Goal: Task Accomplishment & Management: Use online tool/utility

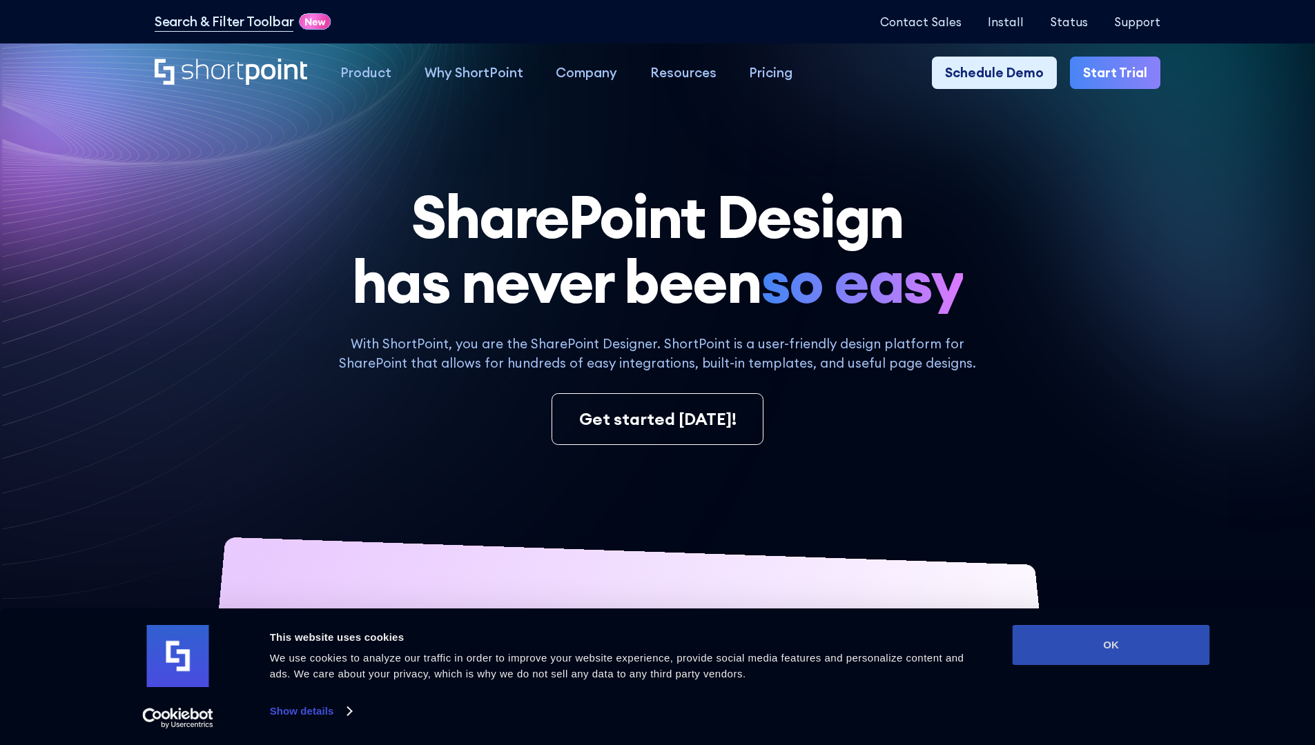
click at [1111, 645] on button "OK" at bounding box center [1111, 645] width 197 height 40
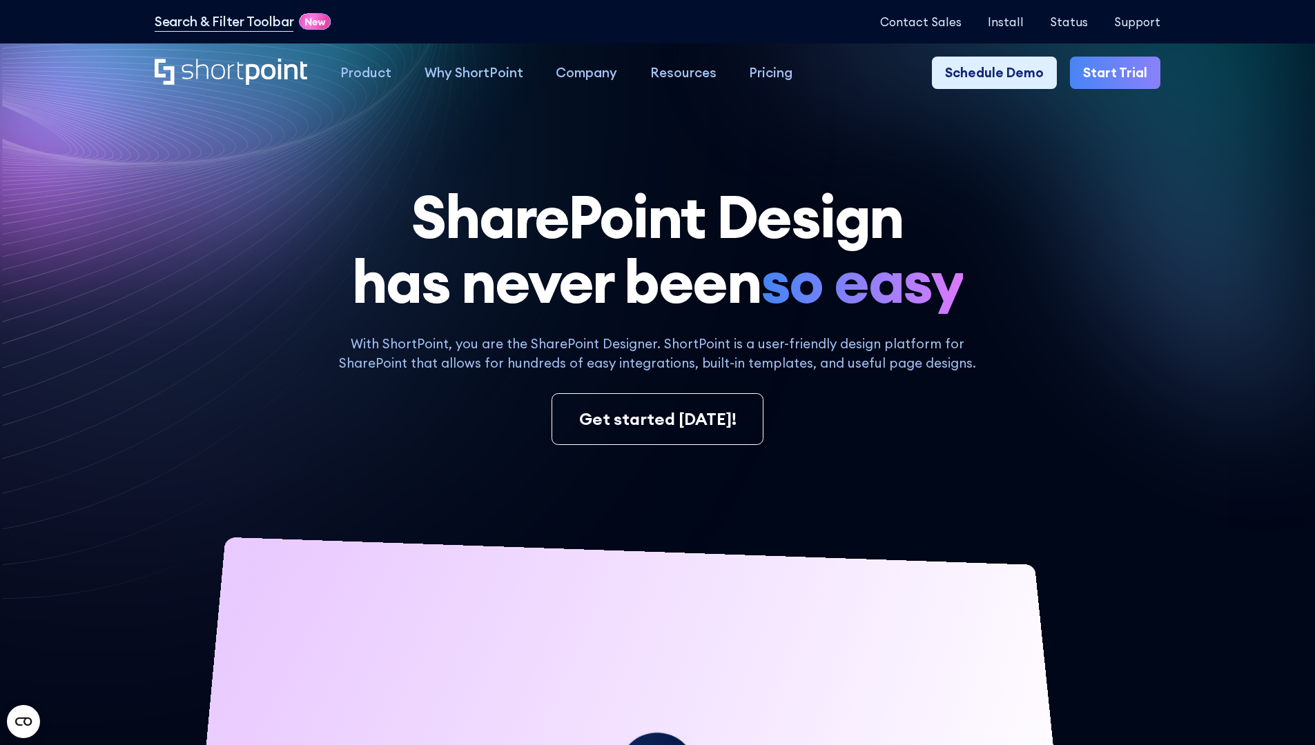
click at [1120, 73] on link "Start Trial" at bounding box center [1115, 73] width 90 height 33
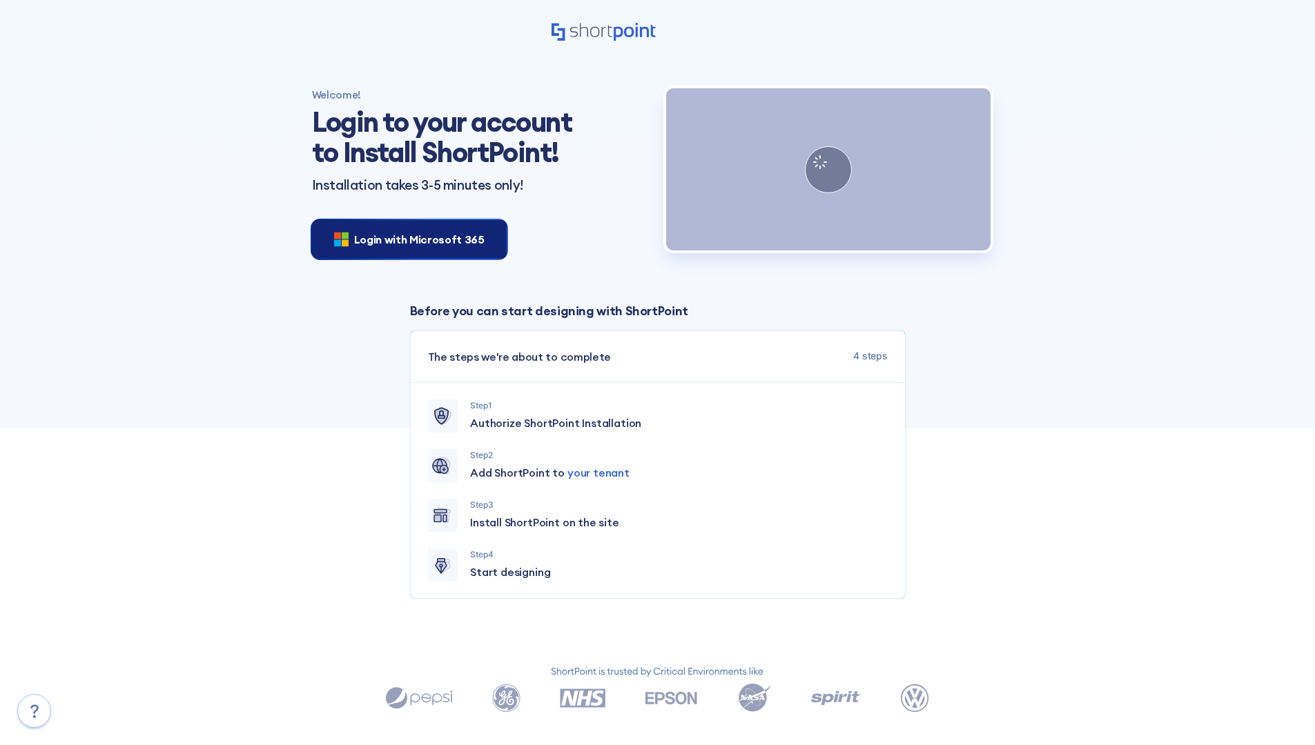
click at [405, 239] on span "Login with Microsoft 365" at bounding box center [419, 239] width 130 height 17
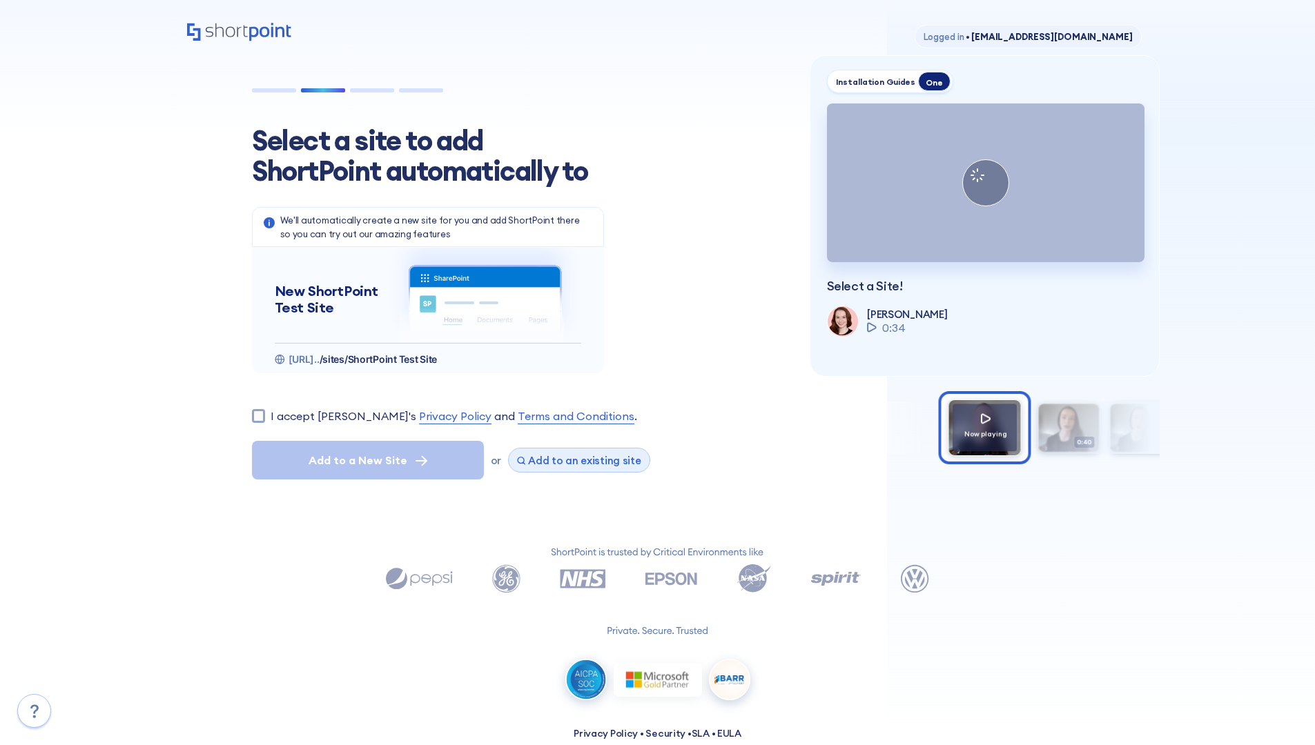
click at [574, 460] on span "Add to an existing site" at bounding box center [584, 460] width 113 height 13
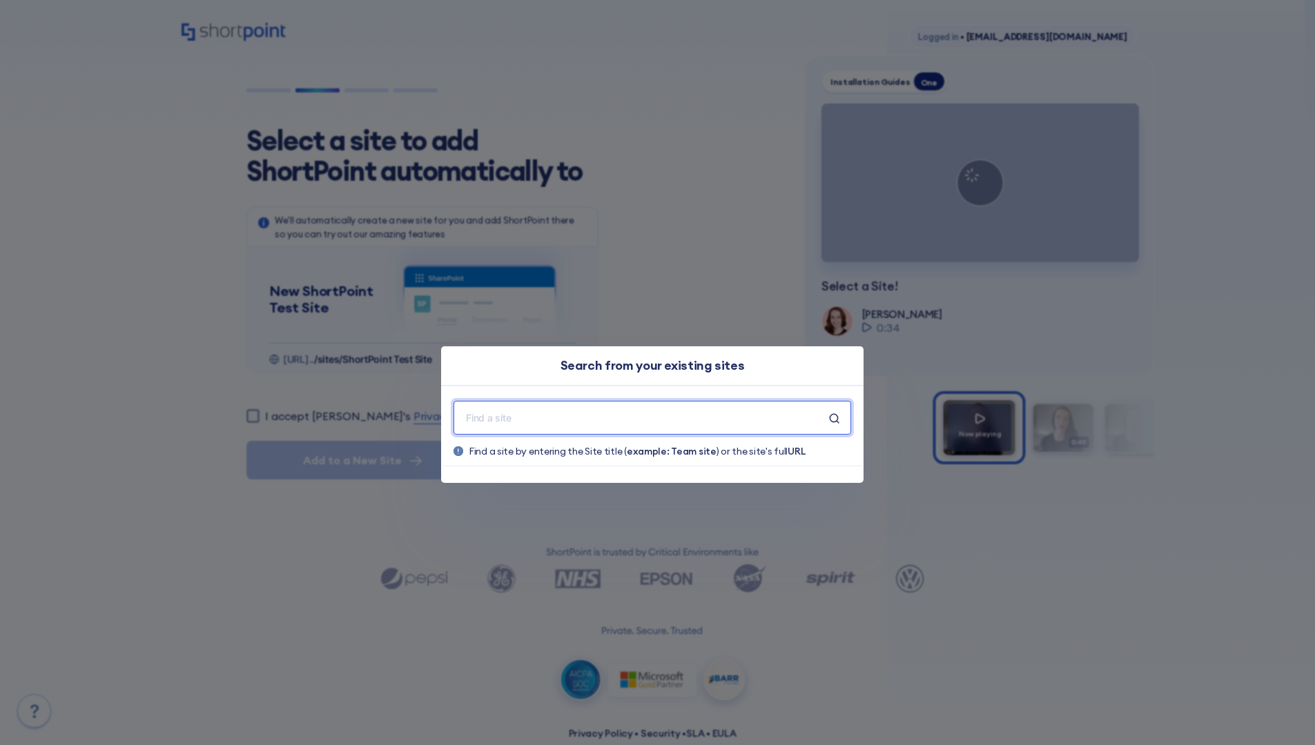
type input "Polar_Existing_Site"
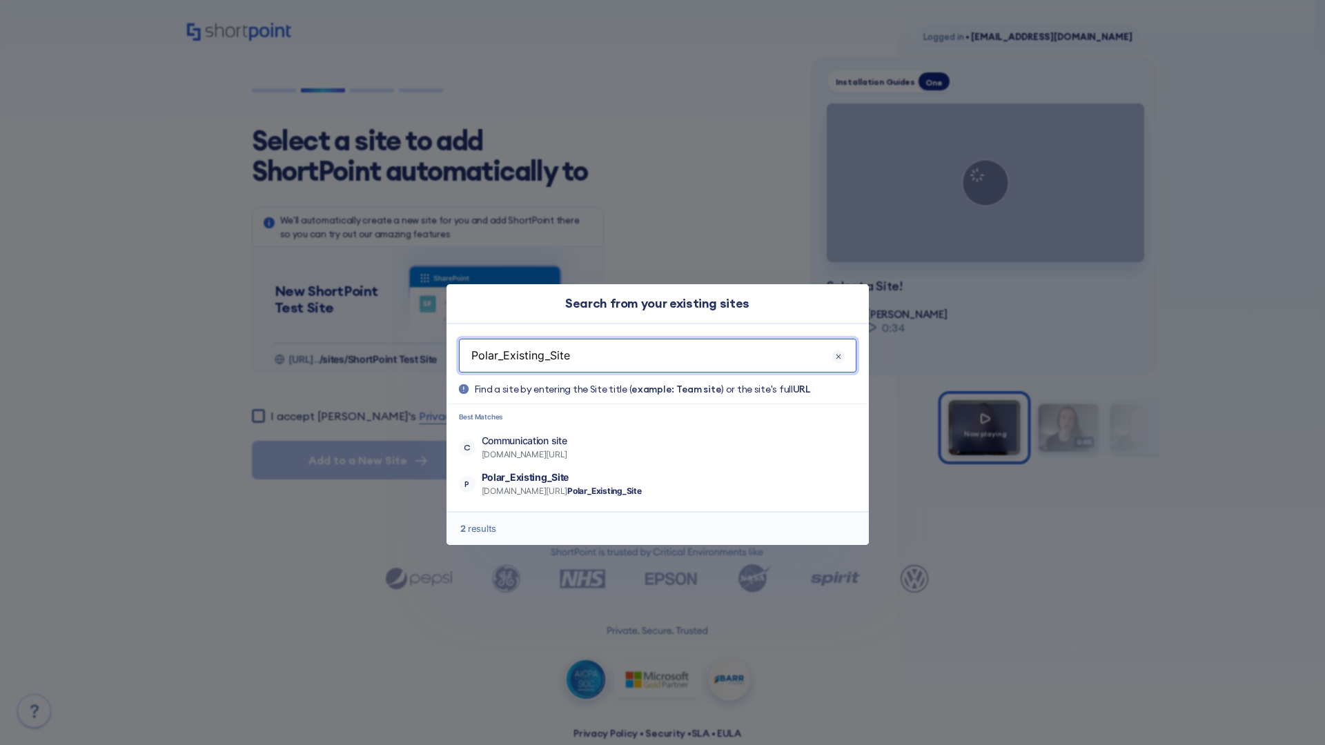
click at [602, 478] on p "Polar_Existing_Site" at bounding box center [562, 478] width 160 height 14
click at [263, 409] on input "I accept [PERSON_NAME]'s Privacy Policy and Terms and Conditions ." at bounding box center [258, 415] width 13 height 13
checkbox input "true"
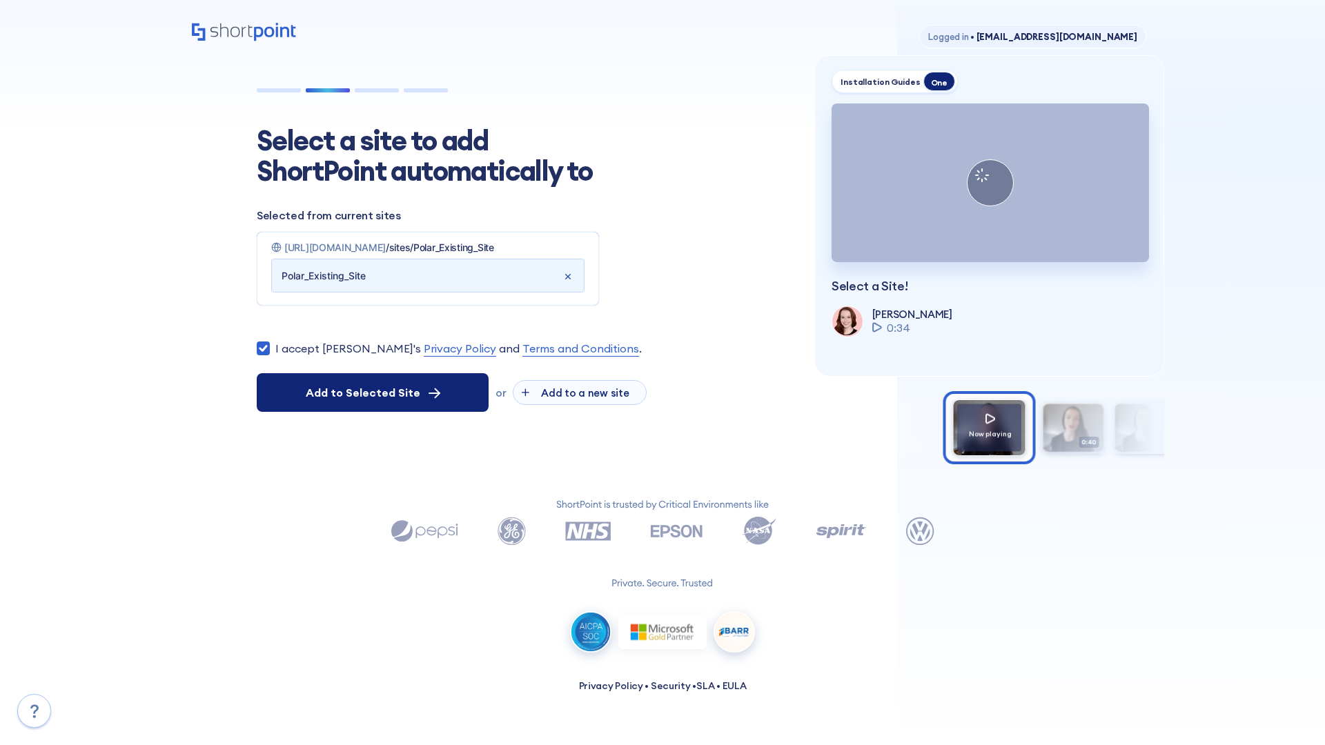
click at [373, 401] on span "Add to Selected Site" at bounding box center [363, 392] width 115 height 17
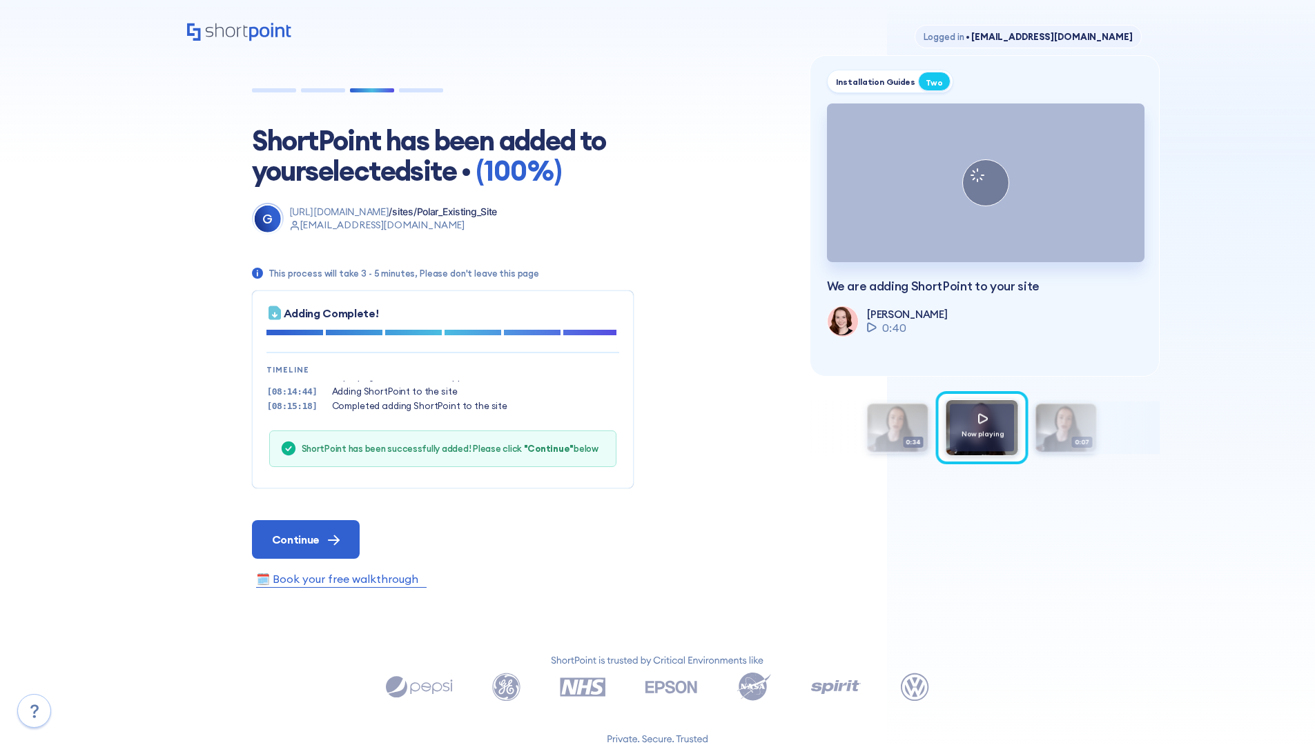
scroll to position [42, 0]
click at [305, 539] on span "Continue" at bounding box center [296, 539] width 48 height 17
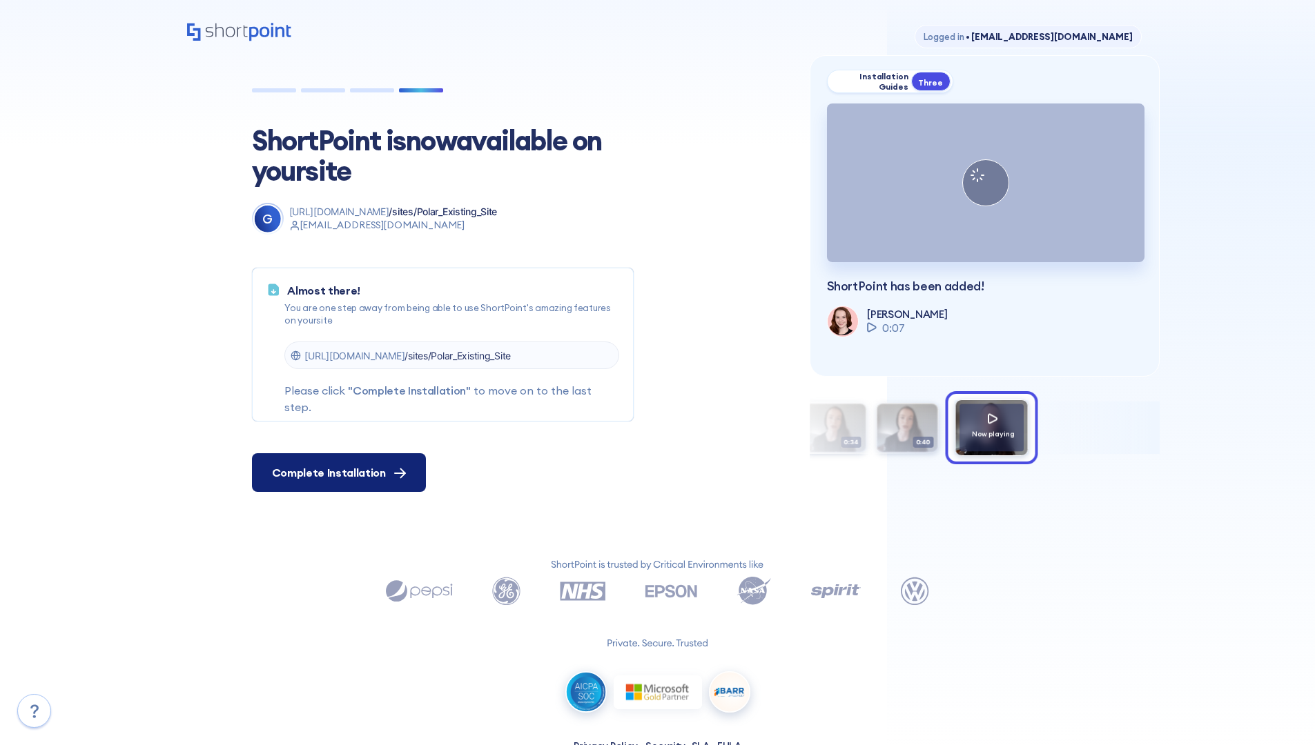
click at [337, 473] on span "Complete Installation" at bounding box center [329, 473] width 114 height 17
